Goal: Check status: Check status

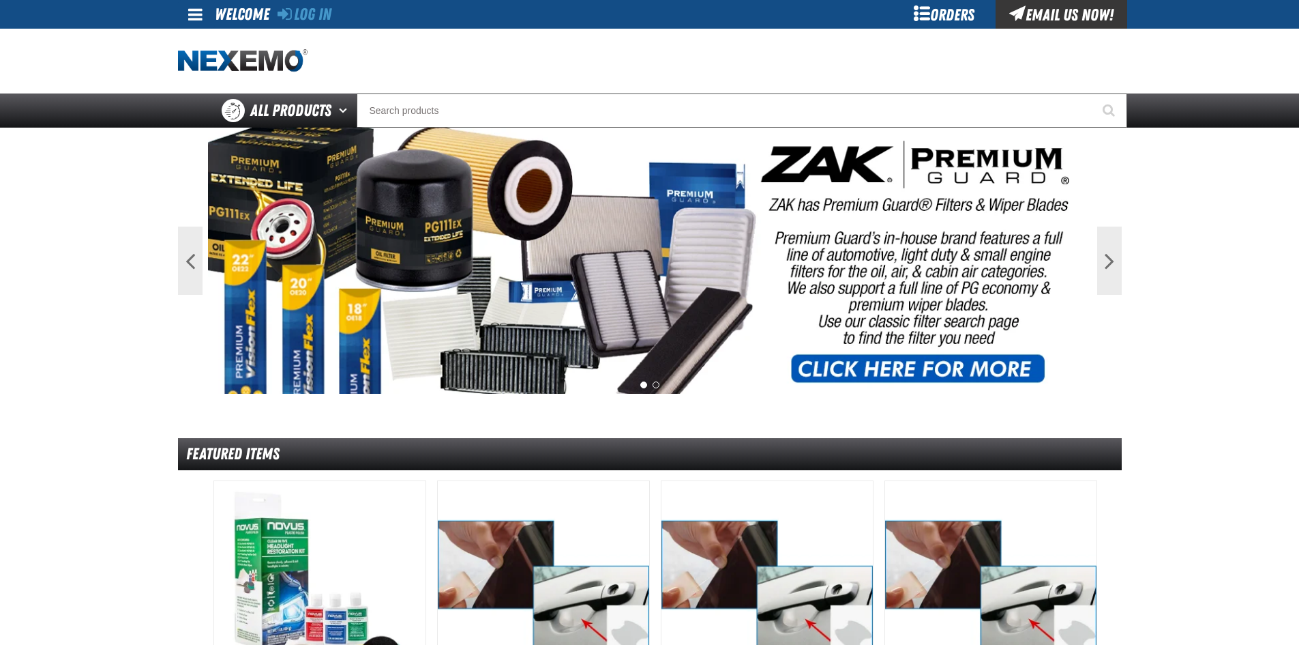
click at [942, 10] on div "Orders" at bounding box center [945, 14] width 102 height 29
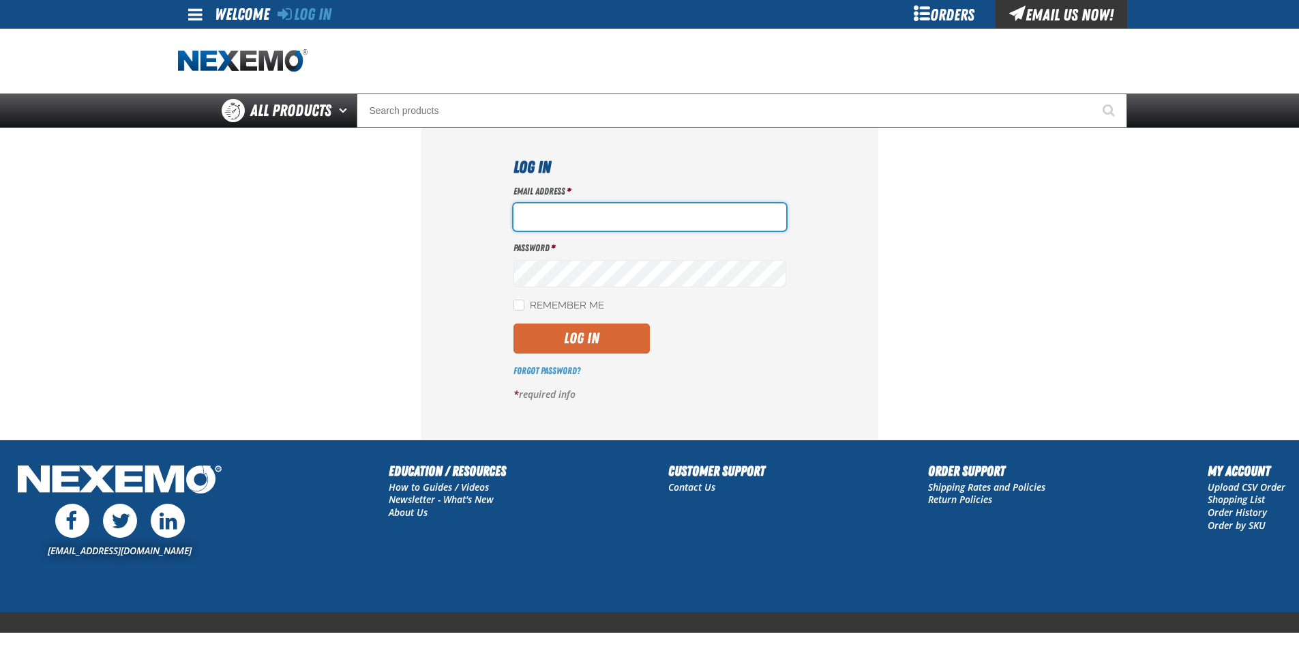
type input "[EMAIL_ADDRESS][DOMAIN_NAME]"
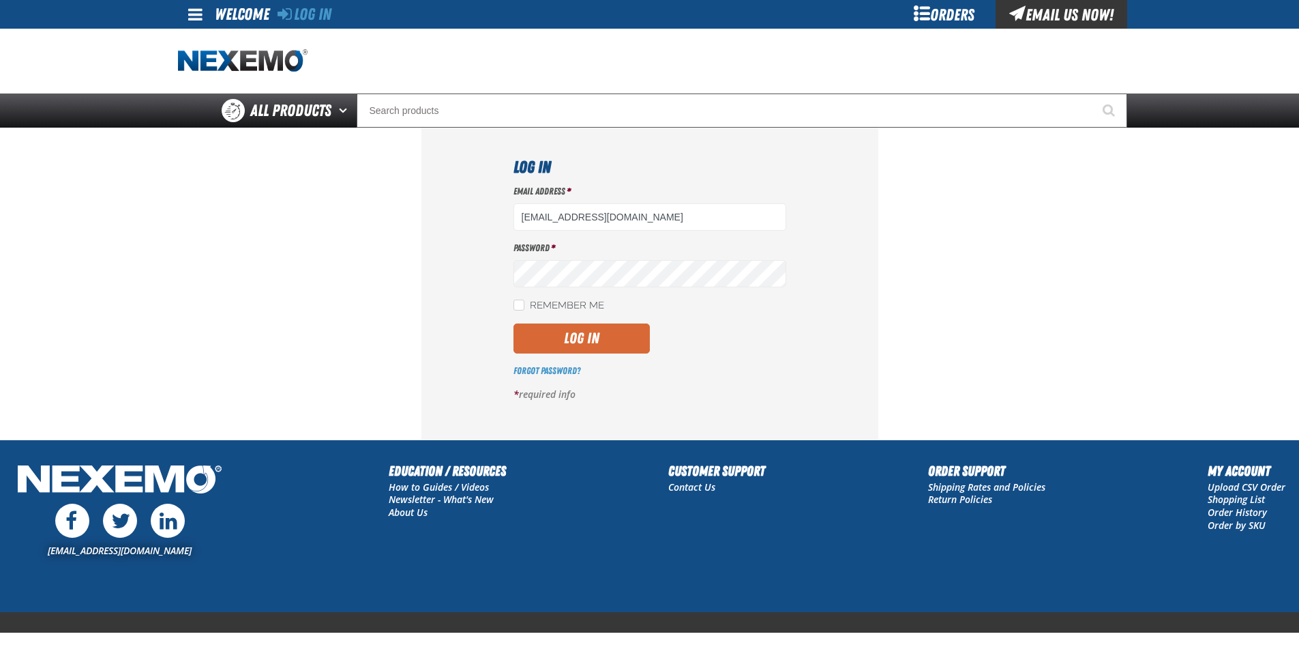
click at [546, 333] on button "Log In" at bounding box center [582, 338] width 136 height 30
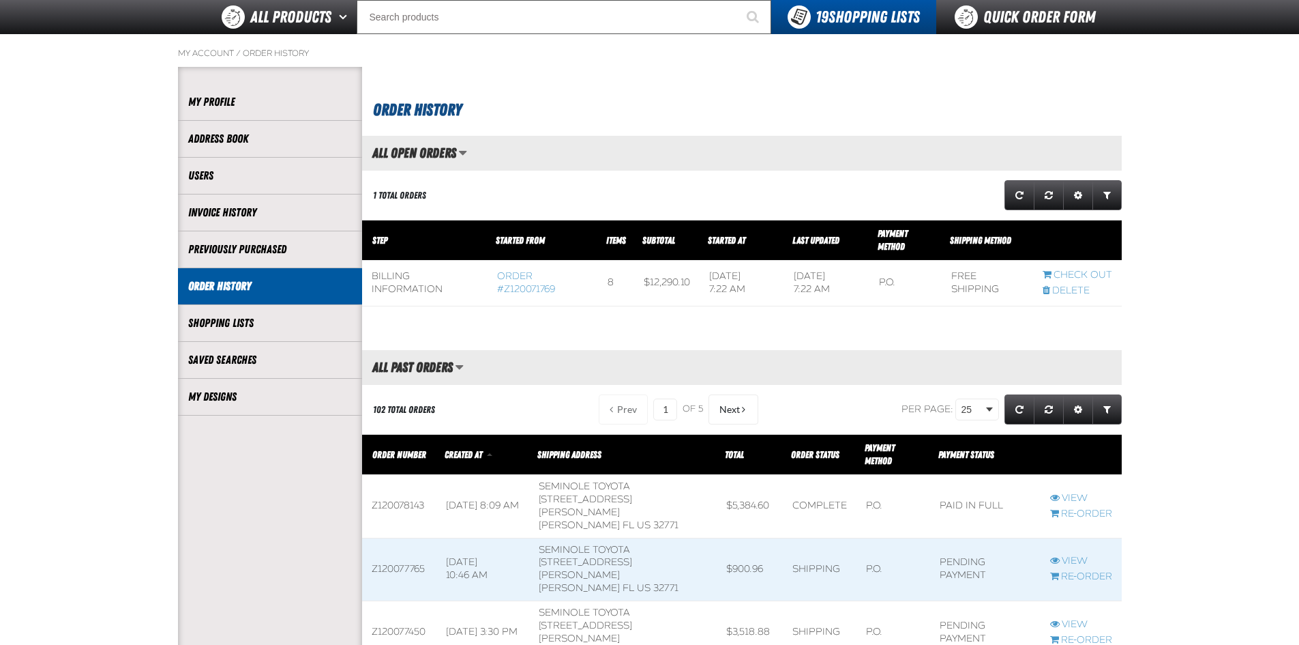
scroll to position [136, 0]
